Goal: Information Seeking & Learning: Learn about a topic

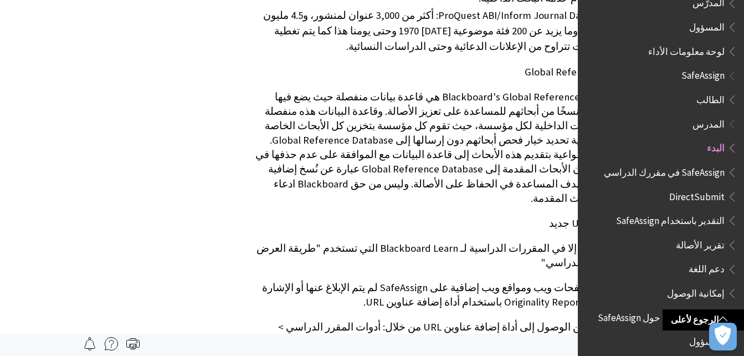
scroll to position [406, -79]
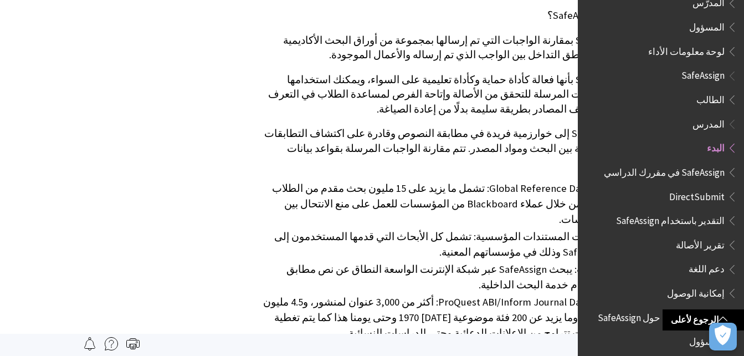
click at [709, 90] on span "الطالب" at bounding box center [711, 97] width 28 height 15
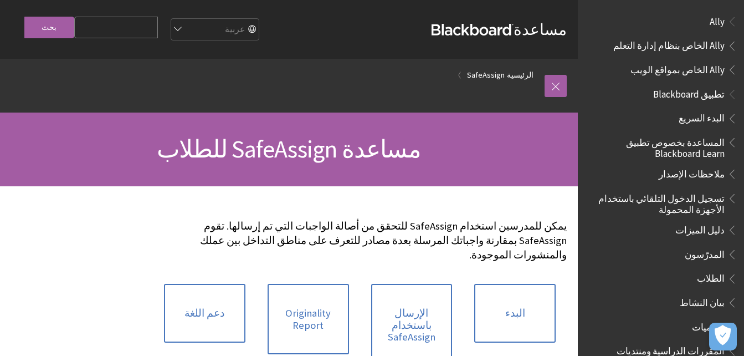
scroll to position [798, 0]
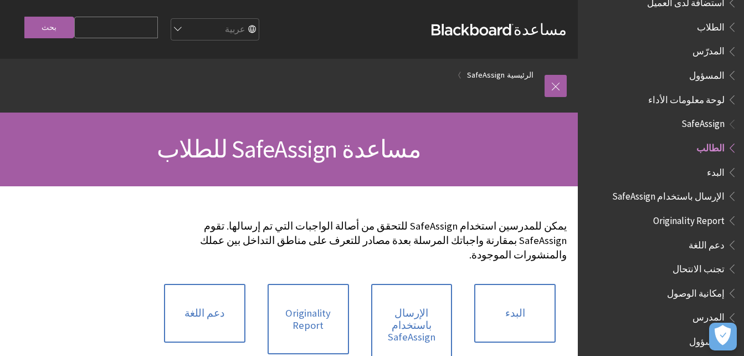
click at [703, 66] on span "المسؤول" at bounding box center [706, 73] width 35 height 15
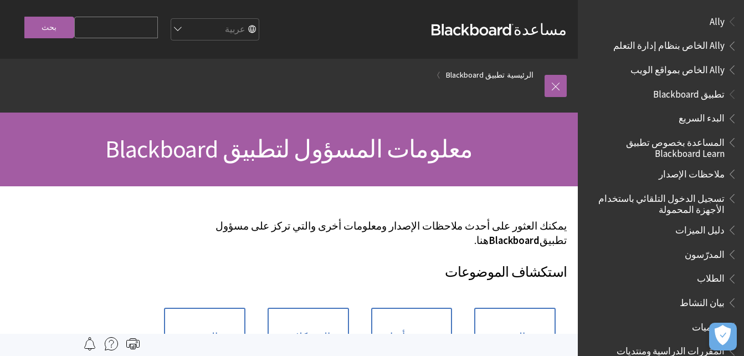
scroll to position [664, 0]
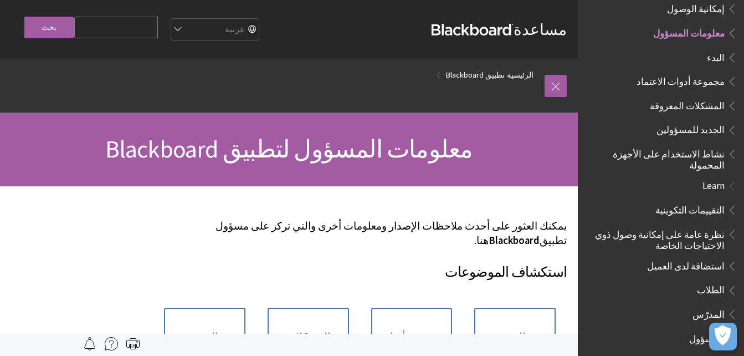
click at [709, 122] on span "الجديد للمسؤولين" at bounding box center [691, 128] width 68 height 15
click at [698, 81] on span "مجموعة أدوات الاعتماد" at bounding box center [667, 81] width 142 height 19
click at [699, 52] on span "البدء" at bounding box center [667, 57] width 142 height 19
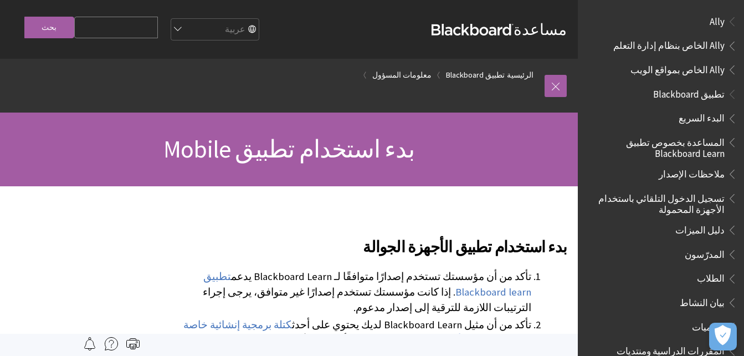
scroll to position [688, 0]
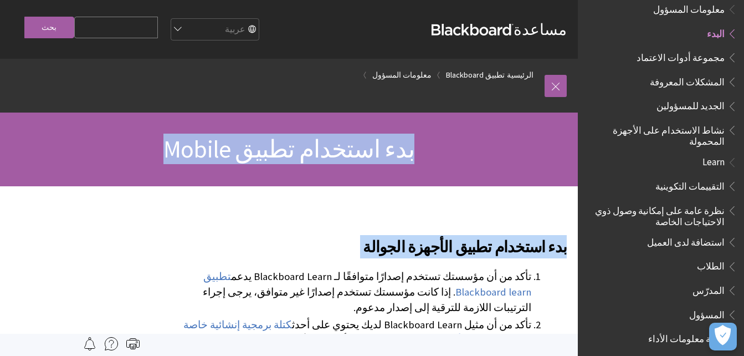
drag, startPoint x: 577, startPoint y: 262, endPoint x: 588, endPoint y: 152, distance: 110.8
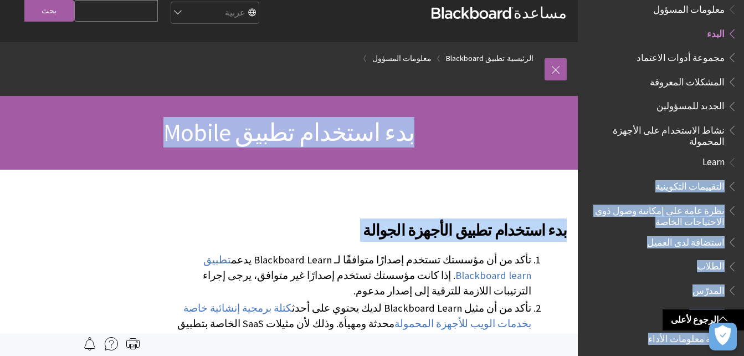
scroll to position [0, 0]
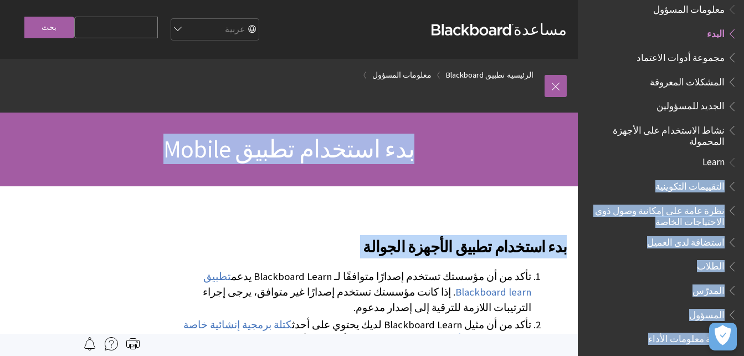
click at [694, 49] on span "مجموعة أدوات الاعتماد" at bounding box center [681, 55] width 88 height 15
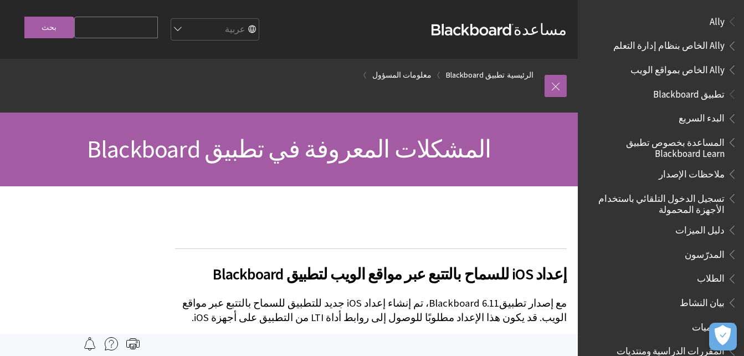
scroll to position [736, 0]
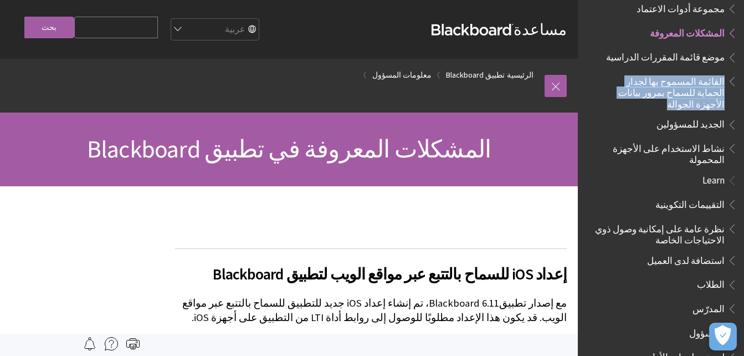
drag, startPoint x: 743, startPoint y: 60, endPoint x: 733, endPoint y: 113, distance: 53.6
click at [733, 113] on div "كل المنتجات Ally Ally الخاص بنظام إدارة التعلم Ally الخاص بمواقع الويب Ally All…" at bounding box center [661, 178] width 166 height 356
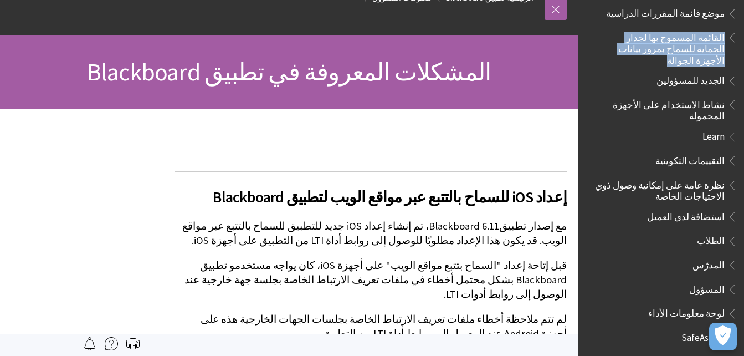
scroll to position [830, 0]
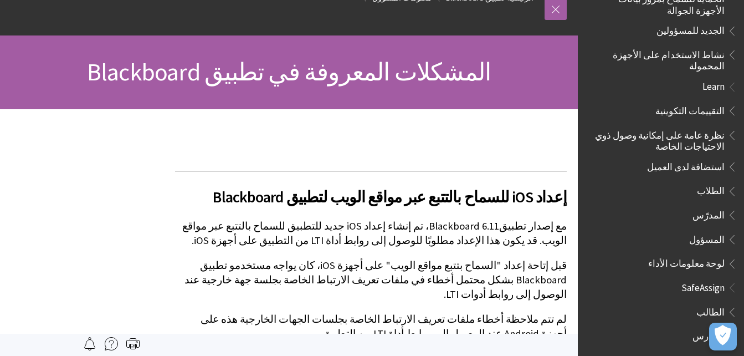
click at [699, 182] on span "الطلاب" at bounding box center [663, 191] width 147 height 19
